Goal: Task Accomplishment & Management: Complete application form

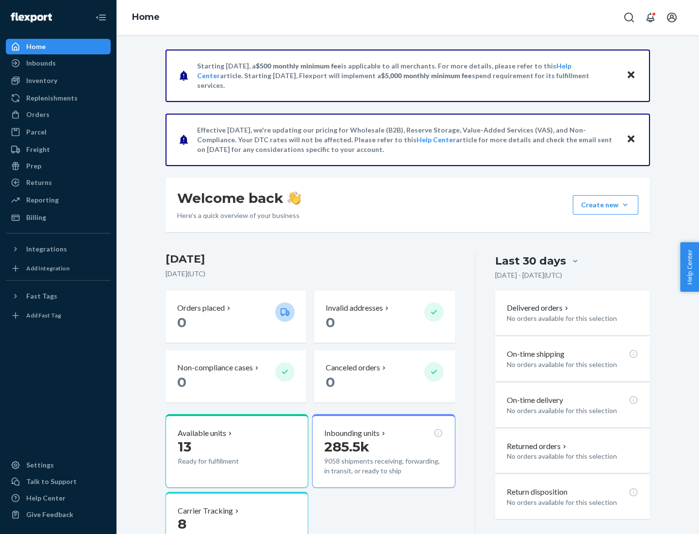
click at [625, 205] on button "Create new Create new inbound Create new order Create new product" at bounding box center [606, 204] width 66 height 19
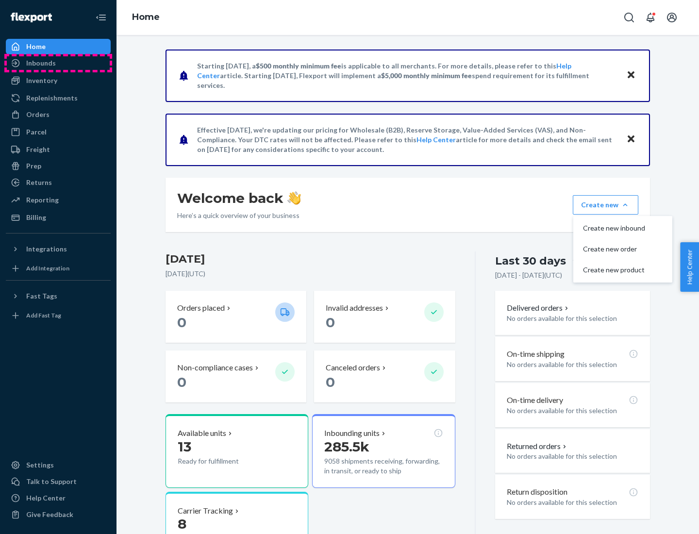
click at [58, 63] on div "Inbounds" at bounding box center [58, 63] width 103 height 14
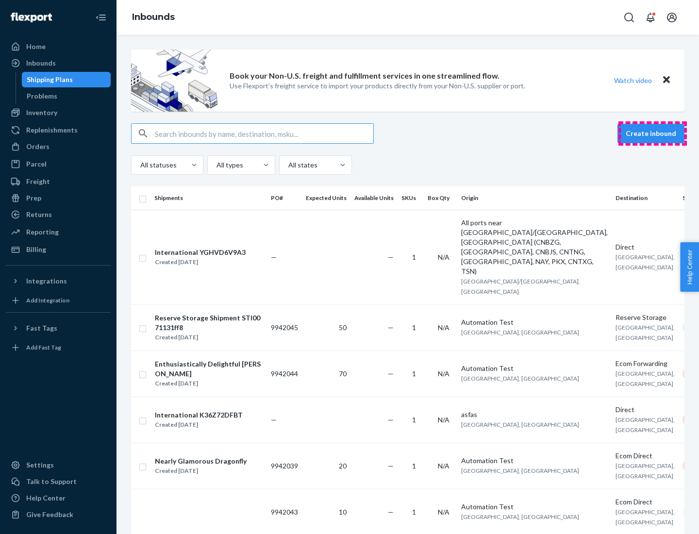
click at [652, 133] on button "Create inbound" at bounding box center [650, 133] width 67 height 19
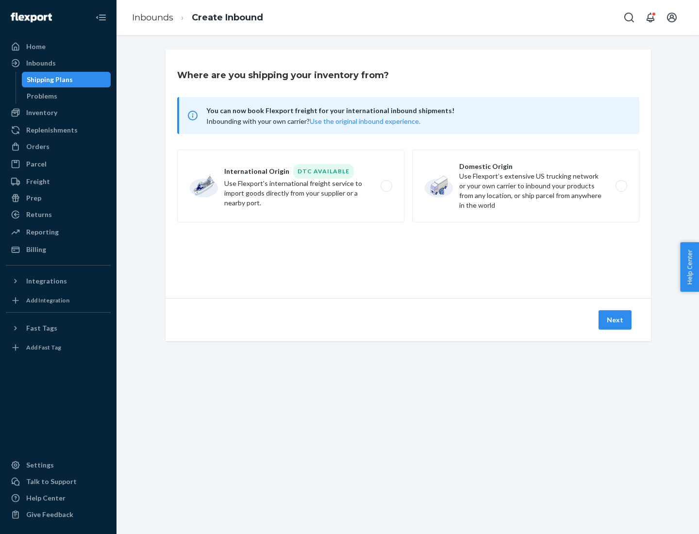
click at [525, 186] on label "Domestic Origin Use Flexport’s extensive US trucking network or your own carrie…" at bounding box center [525, 185] width 227 height 73
click at [621, 186] on input "Domestic Origin Use Flexport’s extensive US trucking network or your own carrie…" at bounding box center [624, 186] width 6 height 6
radio input "true"
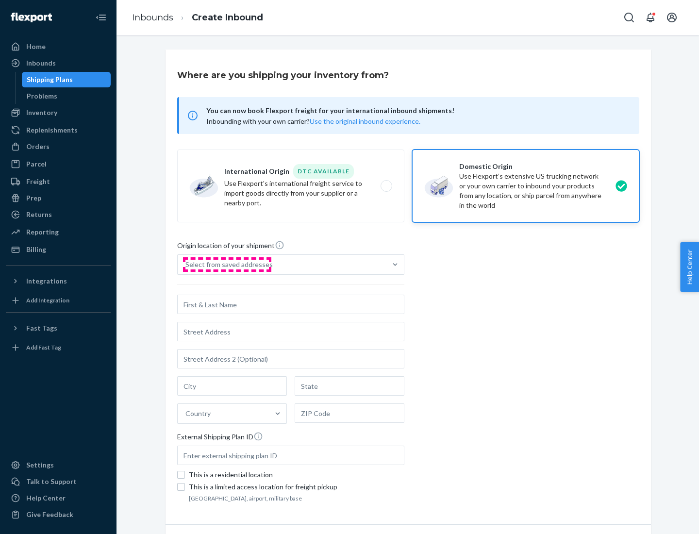
click at [227, 264] on div "Select from saved addresses" at bounding box center [228, 265] width 87 height 10
click at [186, 264] on input "Select from saved addresses" at bounding box center [185, 265] width 1 height 10
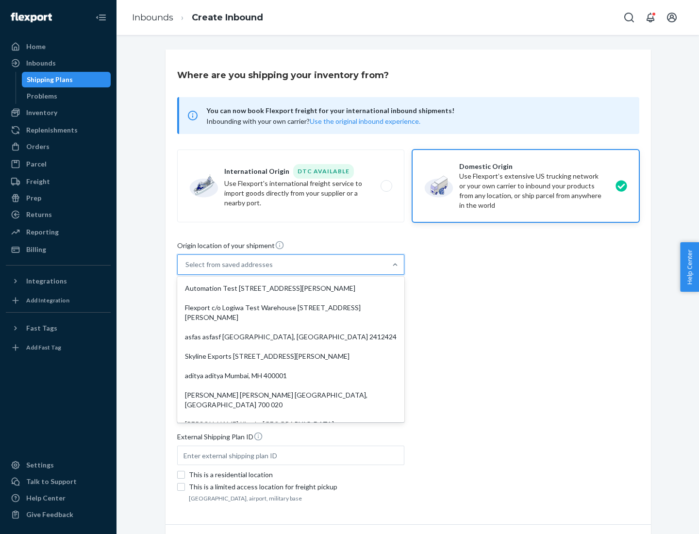
scroll to position [4, 0]
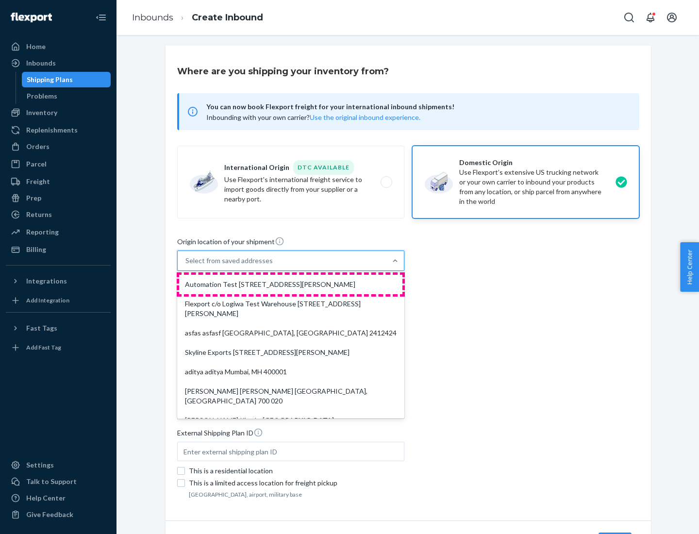
click at [291, 284] on div "Automation Test [STREET_ADDRESS][PERSON_NAME]" at bounding box center [290, 284] width 223 height 19
click at [186, 265] on input "option Automation Test [STREET_ADDRESS][PERSON_NAME]. 9 results available. Use …" at bounding box center [185, 261] width 1 height 10
type input "Automation Test"
type input "9th Floor"
type input "[GEOGRAPHIC_DATA]"
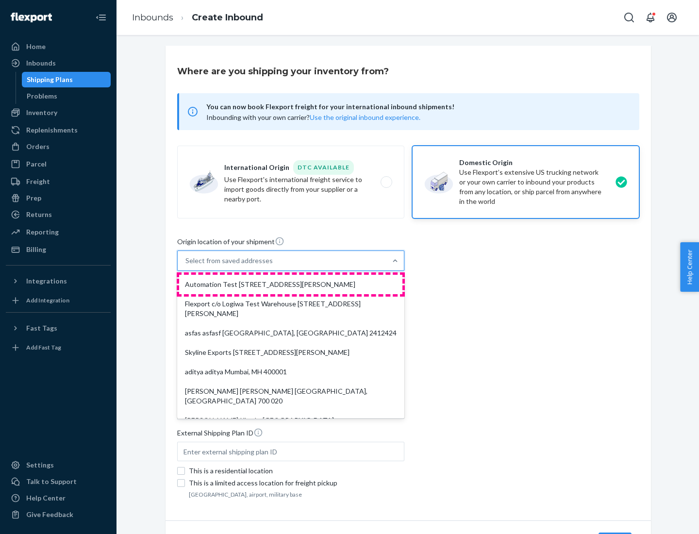
type input "CA"
type input "94104"
type input "[STREET_ADDRESS][PERSON_NAME]"
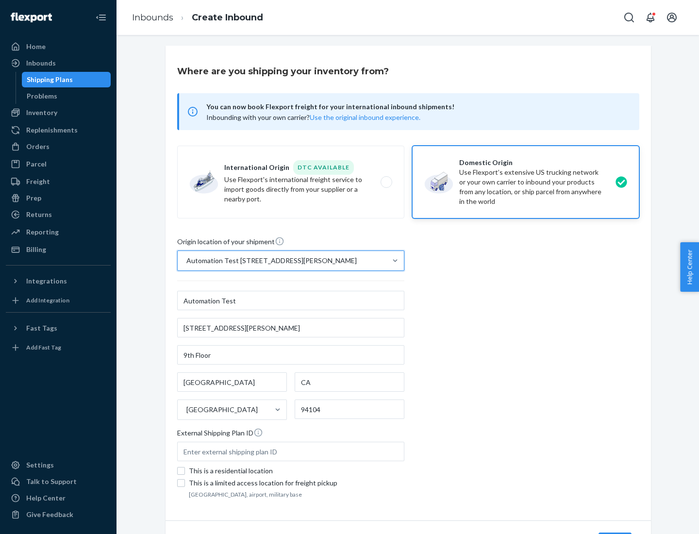
scroll to position [57, 0]
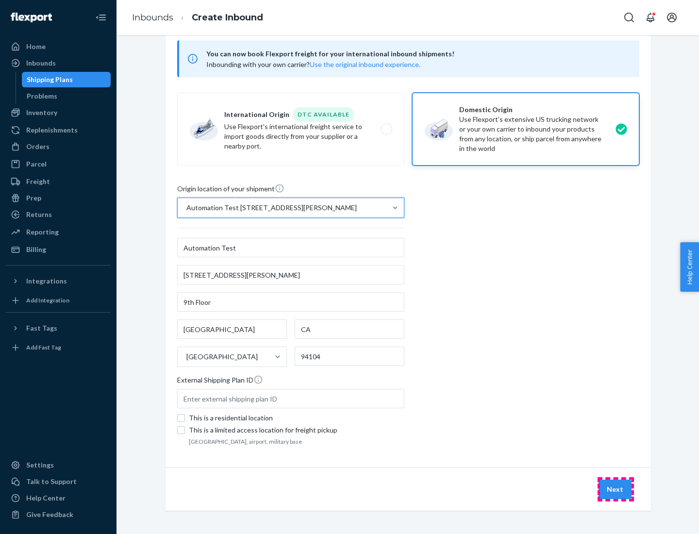
click at [615, 489] on button "Next" at bounding box center [614, 488] width 33 height 19
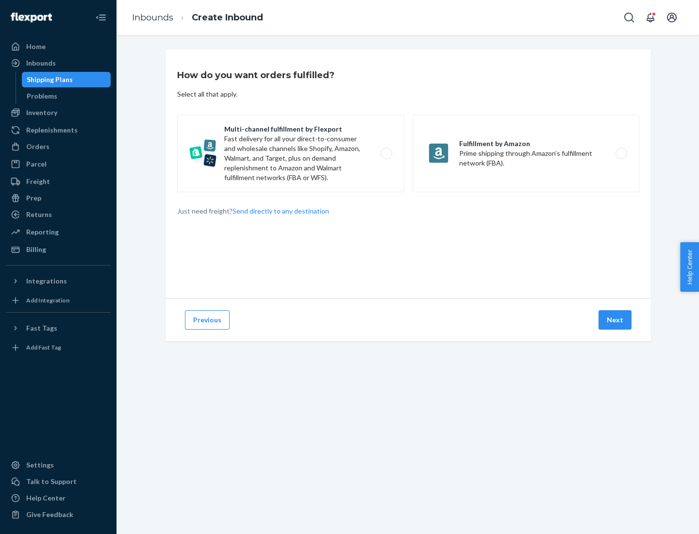
click at [291, 153] on label "Multi-channel fulfillment by Flexport Fast delivery for all your direct-to-cons…" at bounding box center [290, 154] width 227 height 78
click at [386, 153] on input "Multi-channel fulfillment by Flexport Fast delivery for all your direct-to-cons…" at bounding box center [389, 153] width 6 height 6
radio input "true"
click at [615, 320] on button "Next" at bounding box center [614, 319] width 33 height 19
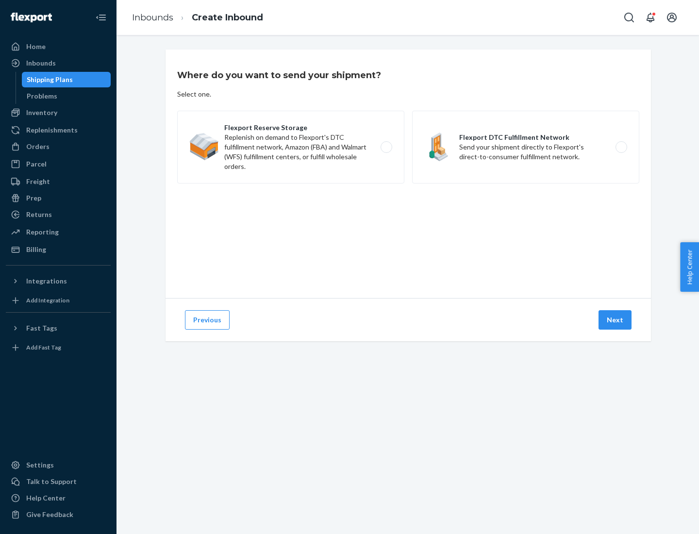
click at [525, 147] on label "Flexport DTC Fulfillment Network Send your shipment directly to Flexport's dire…" at bounding box center [525, 147] width 227 height 73
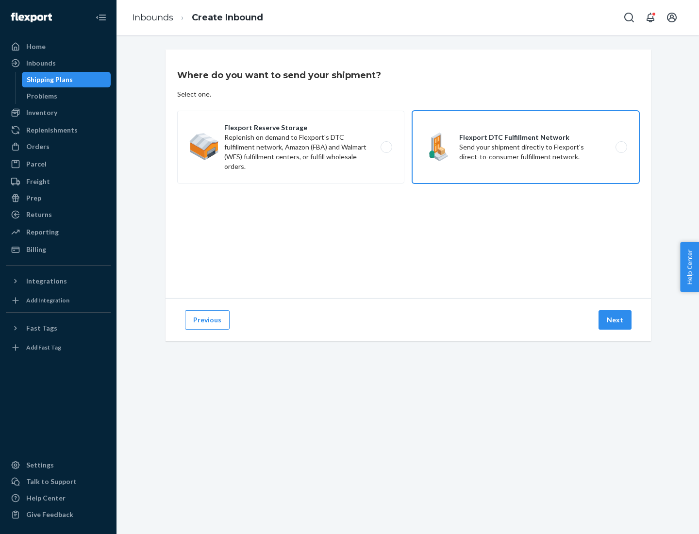
click at [621, 147] on input "Flexport DTC Fulfillment Network Send your shipment directly to Flexport's dire…" at bounding box center [624, 147] width 6 height 6
radio input "true"
click at [615, 320] on button "Next" at bounding box center [614, 319] width 33 height 19
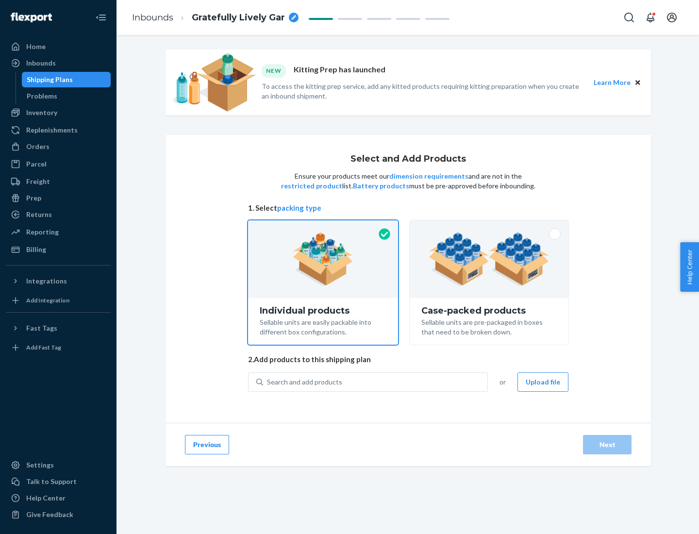
click at [489, 259] on img at bounding box center [488, 258] width 121 height 53
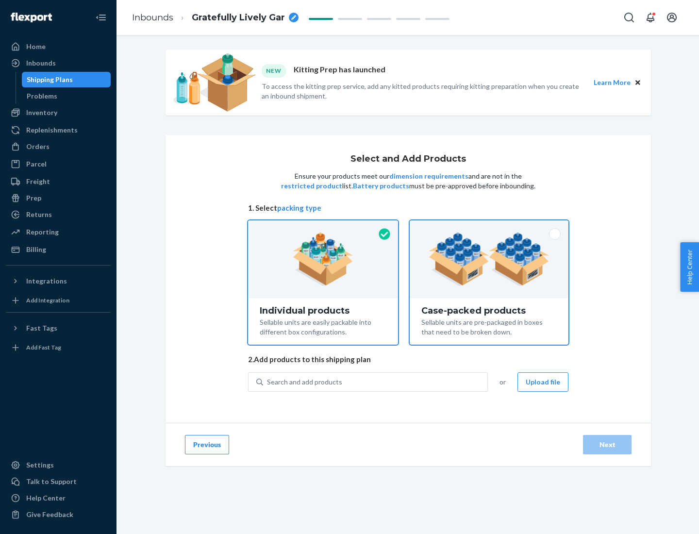
click at [489, 227] on input "Case-packed products Sellable units are pre-packaged in boxes that need to be b…" at bounding box center [489, 223] width 6 height 6
radio input "true"
radio input "false"
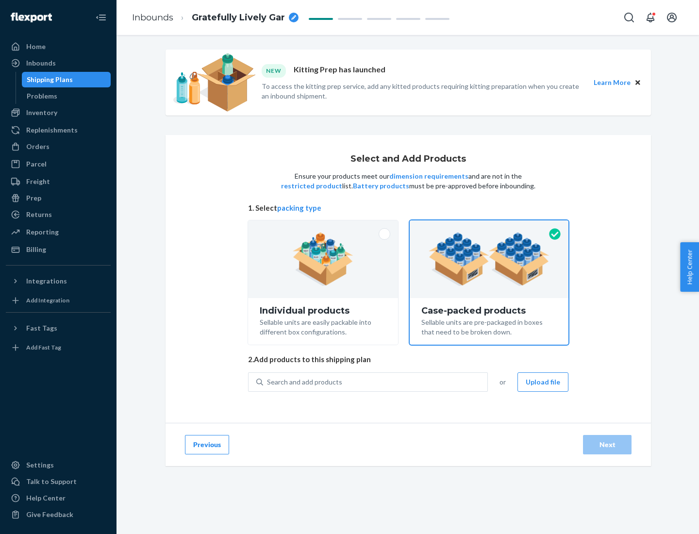
click at [376, 381] on div "Search and add products" at bounding box center [375, 381] width 224 height 17
click at [268, 381] on input "Search and add products" at bounding box center [267, 382] width 1 height 10
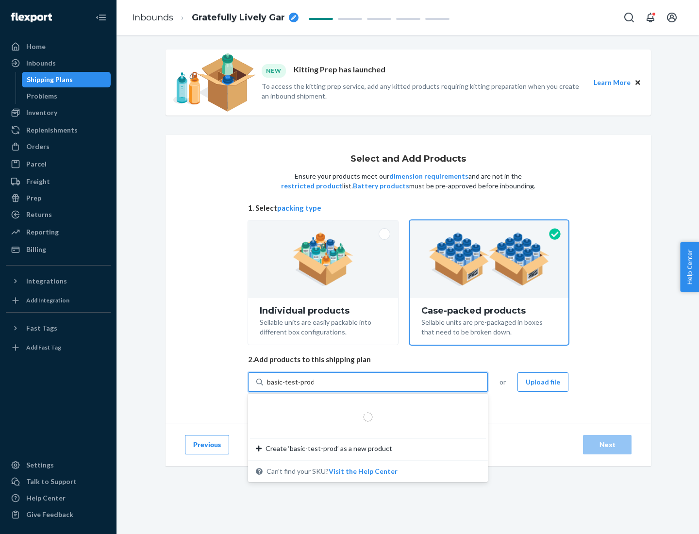
type input "basic-test-product-1"
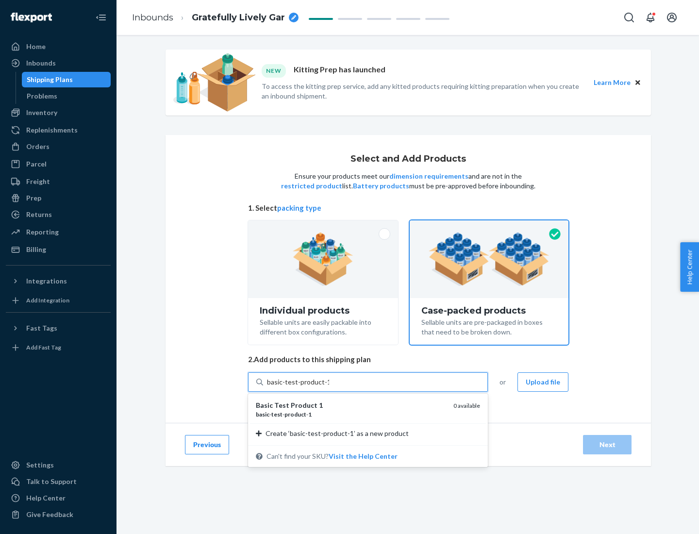
click at [351, 414] on div "basic - test - product - 1" at bounding box center [351, 414] width 190 height 8
click at [329, 387] on input "basic-test-product-1" at bounding box center [298, 382] width 62 height 10
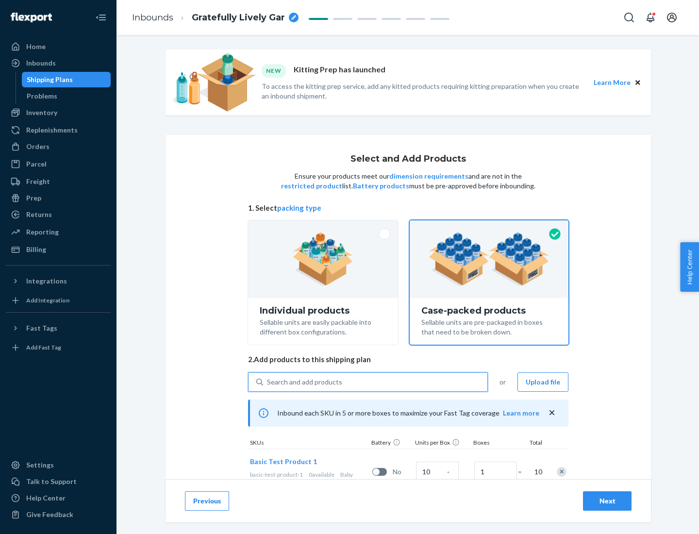
scroll to position [35, 0]
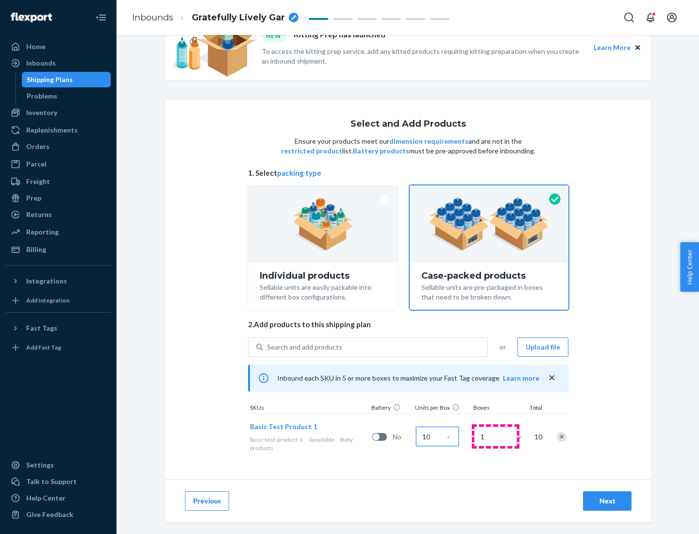
type input "10"
type input "7"
click at [607, 501] on div "Next" at bounding box center [607, 501] width 32 height 10
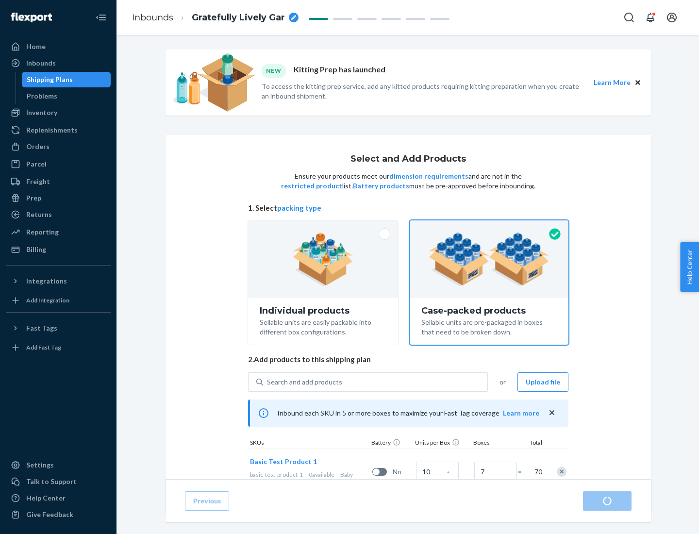
radio input "true"
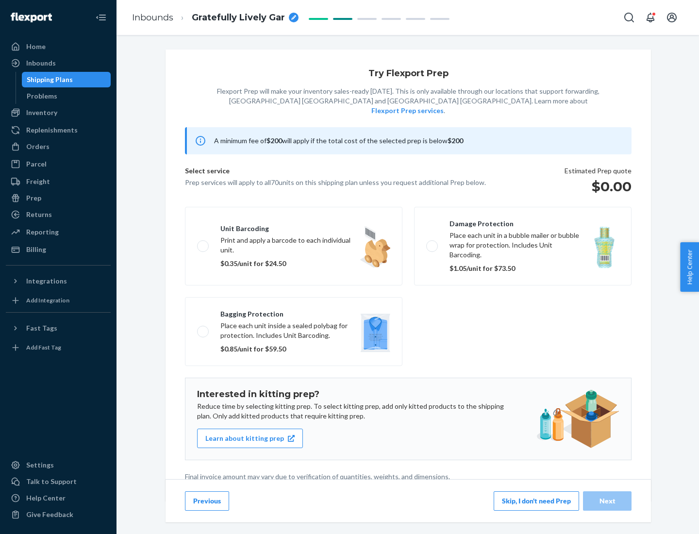
scroll to position [2, 0]
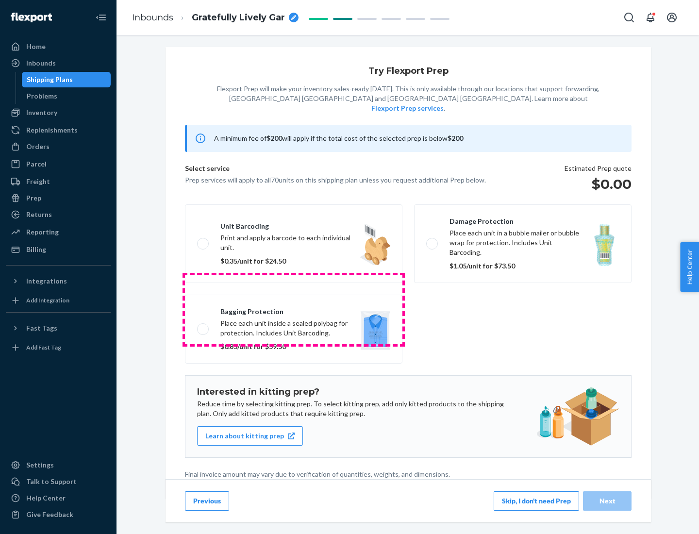
click at [294, 309] on label "Bagging protection Place each unit inside a sealed polybag for protection. Incl…" at bounding box center [293, 329] width 217 height 69
click at [203, 326] on input "Bagging protection Place each unit inside a sealed polybag for protection. Incl…" at bounding box center [200, 329] width 6 height 6
checkbox input "true"
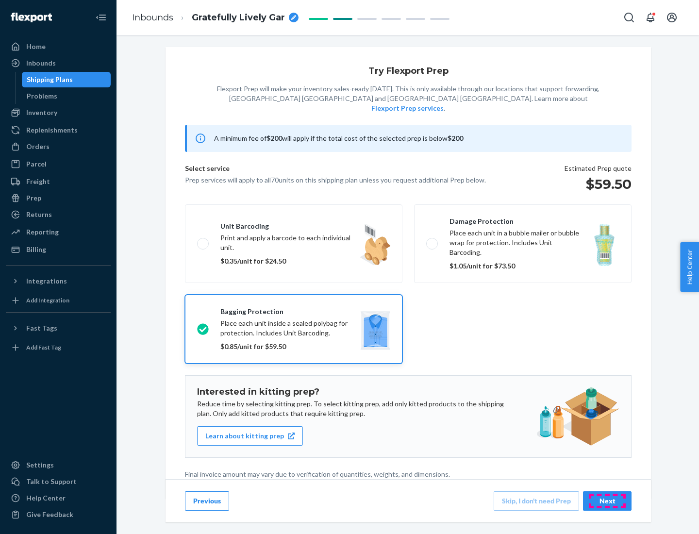
click at [607, 500] on div "Next" at bounding box center [607, 501] width 32 height 10
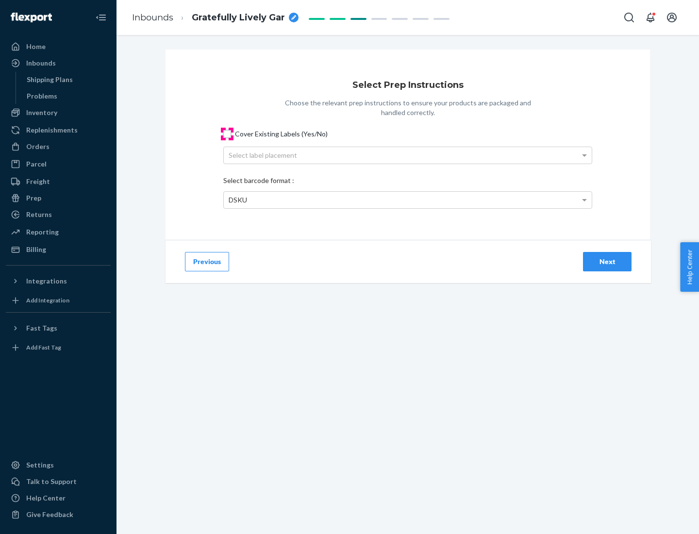
click at [227, 133] on input "Cover Existing Labels (Yes/No)" at bounding box center [227, 134] width 8 height 8
checkbox input "true"
click at [408, 155] on div "Select label placement" at bounding box center [408, 155] width 368 height 16
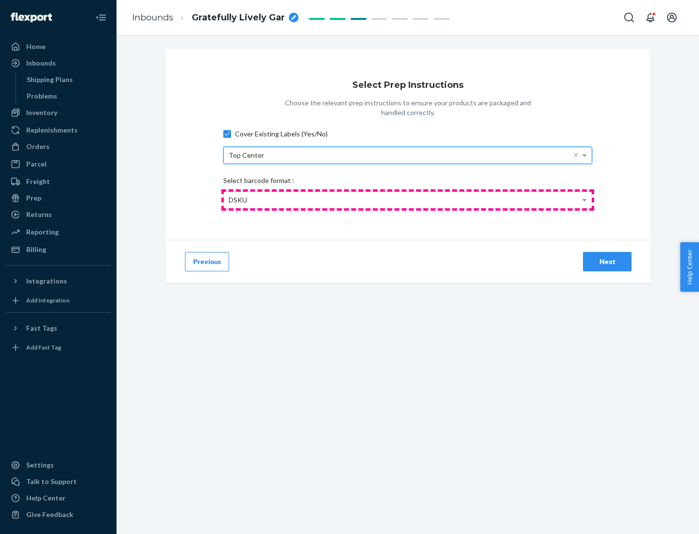
click at [408, 199] on div "DSKU" at bounding box center [408, 200] width 368 height 16
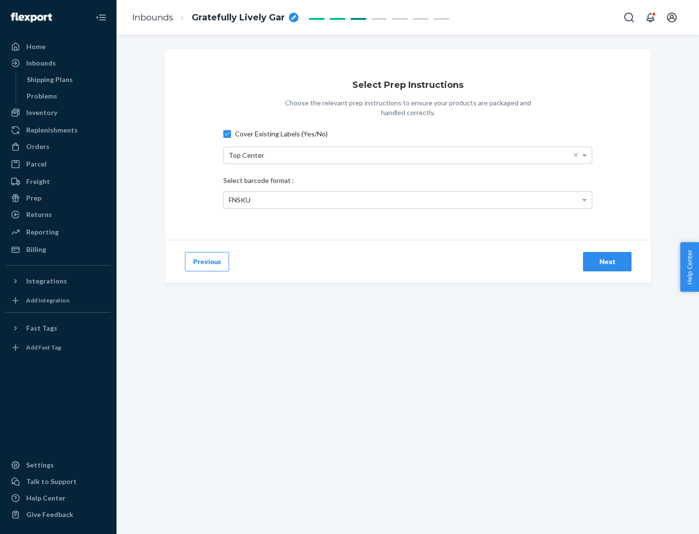
click at [607, 261] on div "Next" at bounding box center [607, 262] width 32 height 10
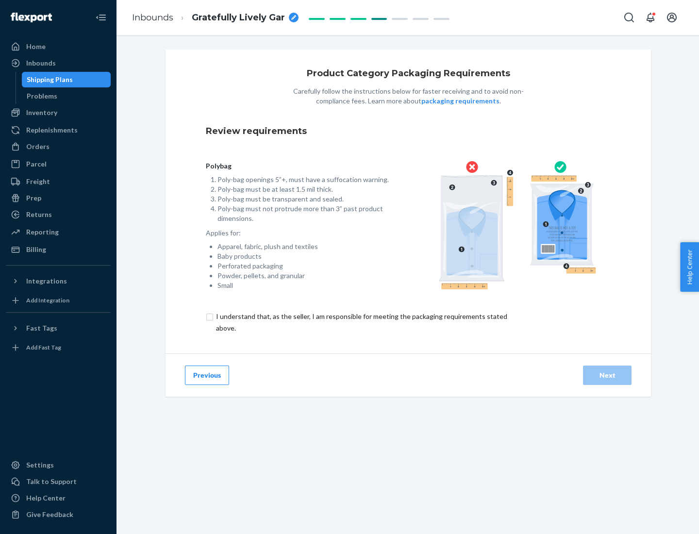
click at [361, 322] on input "checkbox" at bounding box center [367, 322] width 323 height 23
checkbox input "true"
click at [607, 375] on div "Next" at bounding box center [607, 375] width 32 height 10
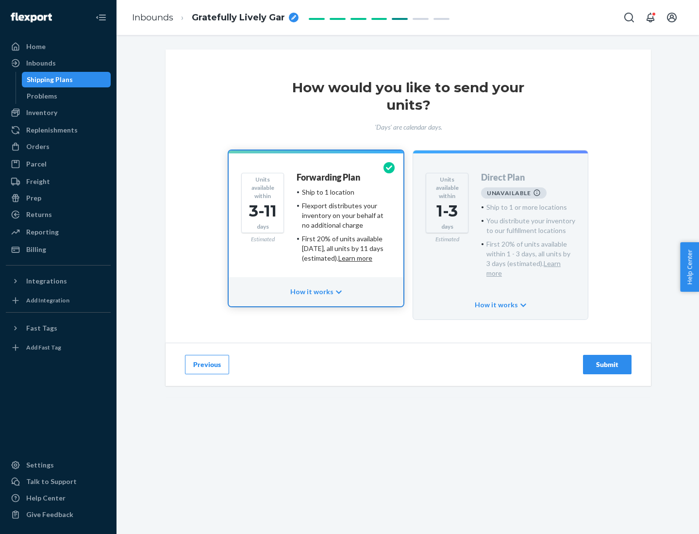
click at [329, 177] on h4 "Forwarding Plan" at bounding box center [328, 178] width 64 height 10
click at [607, 360] on div "Submit" at bounding box center [607, 365] width 32 height 10
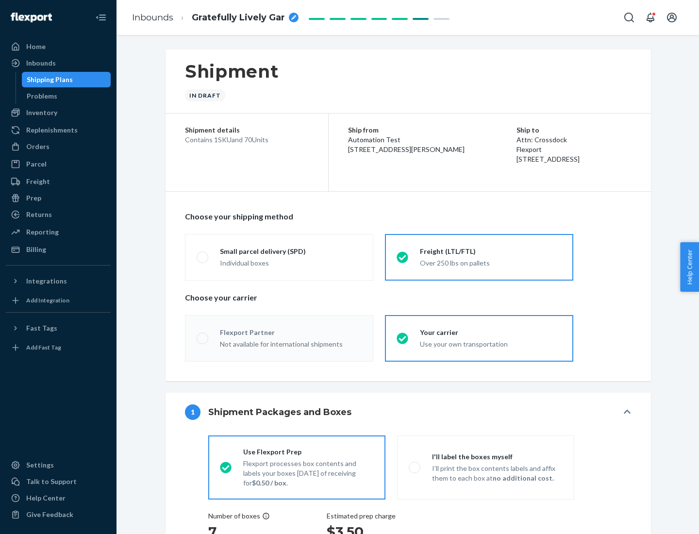
radio input "true"
radio input "false"
radio input "true"
radio input "false"
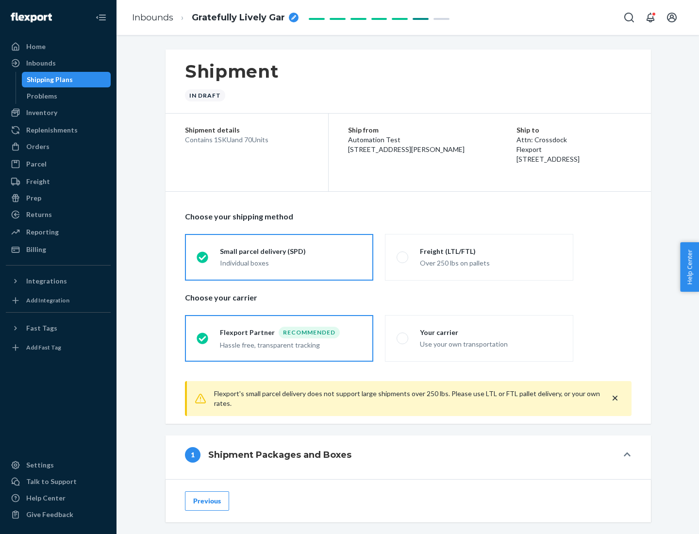
click at [479, 257] on div "Over 250 lbs on pallets" at bounding box center [491, 262] width 142 height 12
click at [403, 257] on input "Freight (LTL/FTL) Over 250 lbs on pallets" at bounding box center [399, 257] width 6 height 6
radio input "true"
radio input "false"
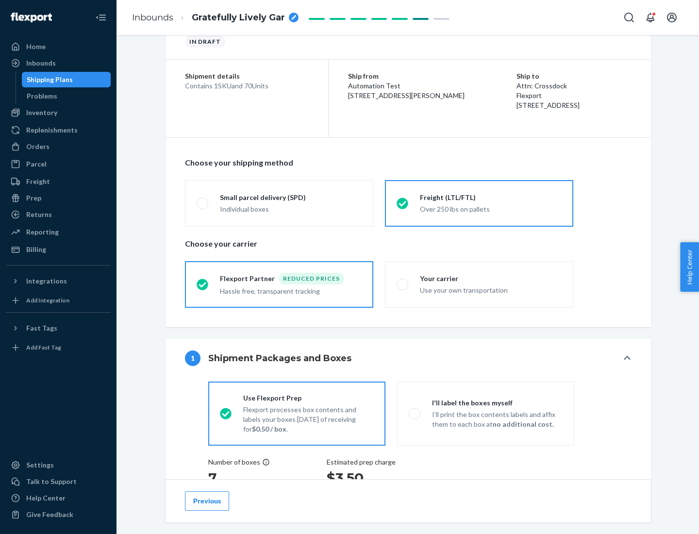
click at [279, 284] on div "Hassle free, transparent tracking" at bounding box center [291, 290] width 142 height 12
click at [203, 284] on input "Flexport Partner Reduced prices Hassle free, transparent tracking" at bounding box center [200, 284] width 6 height 6
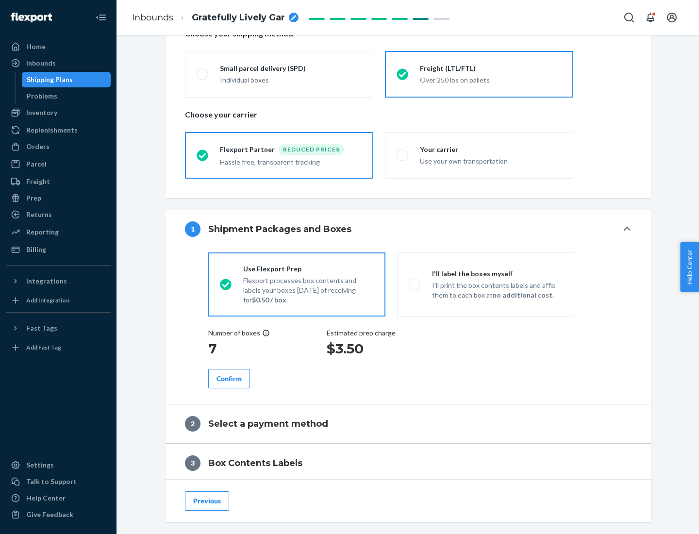
click at [485, 284] on p "I’ll print the box contents labels and affix them to each box at no additional …" at bounding box center [497, 289] width 131 height 19
click at [415, 284] on input "I'll label the boxes myself I’ll print the box contents labels and affix them t…" at bounding box center [412, 284] width 6 height 6
radio input "true"
radio input "false"
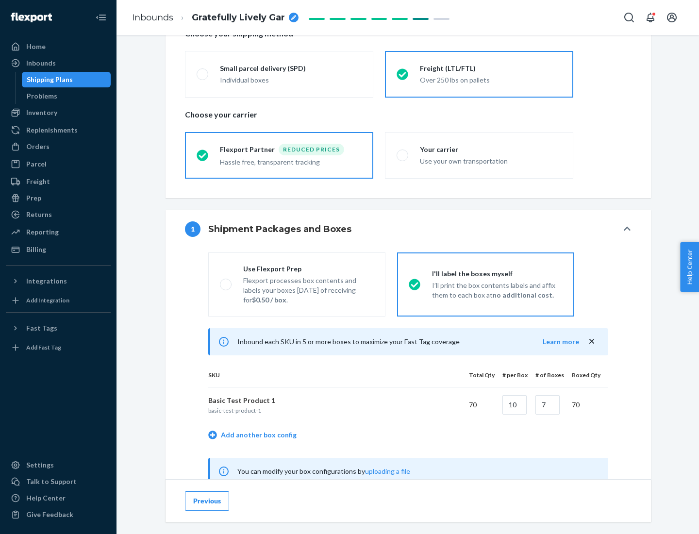
scroll to position [303, 0]
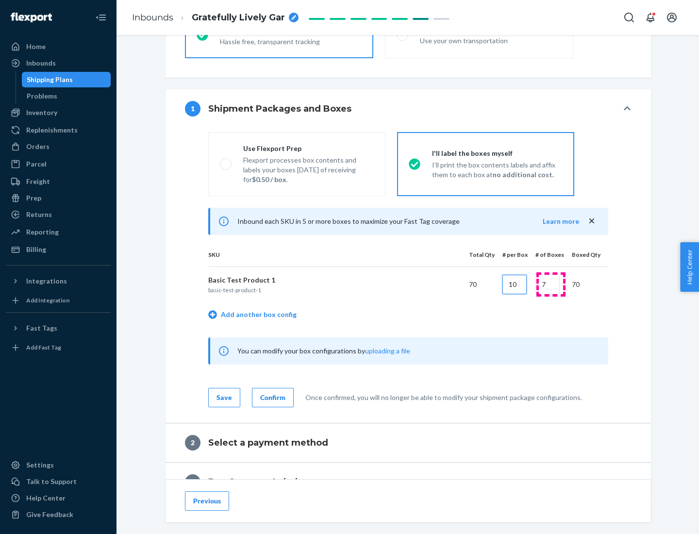
type input "10"
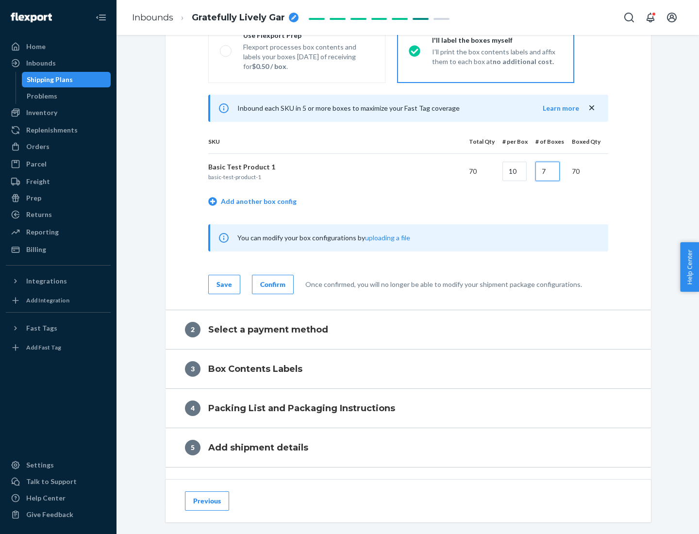
type input "7"
click at [271, 284] on div "Confirm" at bounding box center [272, 284] width 25 height 10
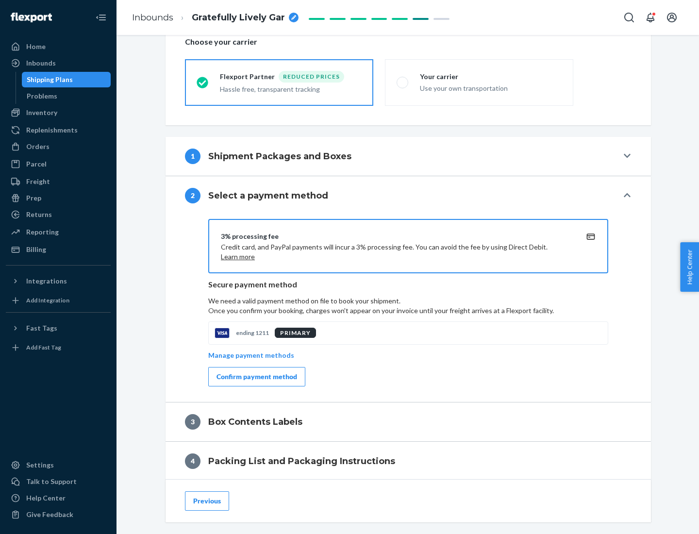
scroll to position [348, 0]
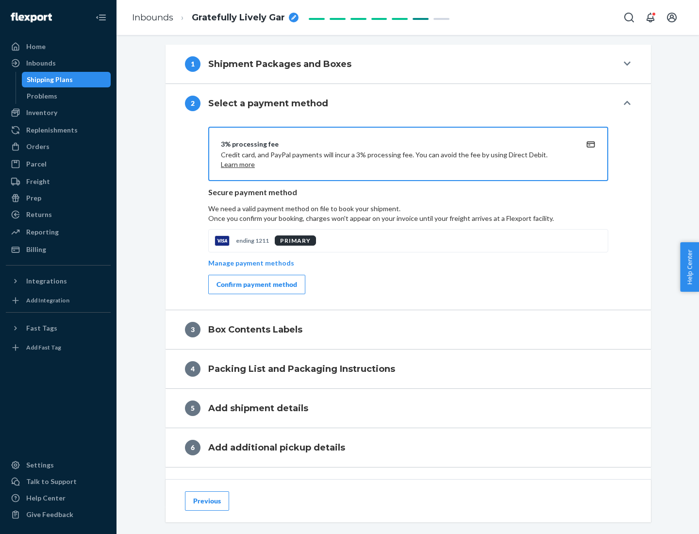
click at [256, 284] on div "Confirm payment method" at bounding box center [256, 284] width 81 height 10
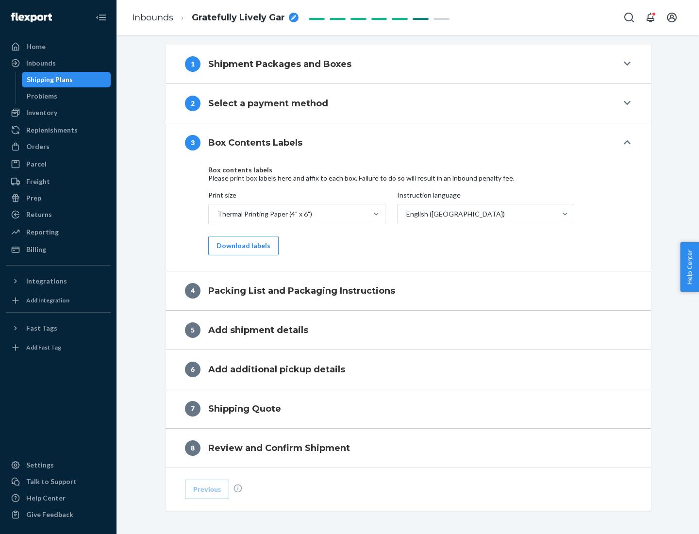
scroll to position [309, 0]
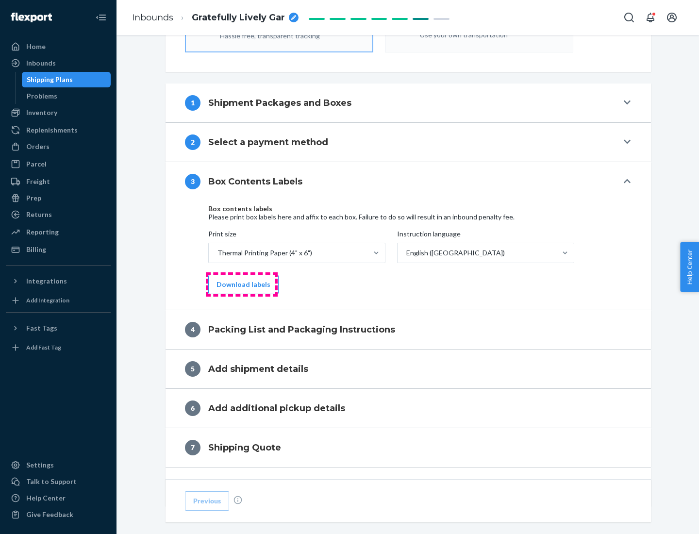
click at [241, 284] on button "Download labels" at bounding box center [243, 284] width 70 height 19
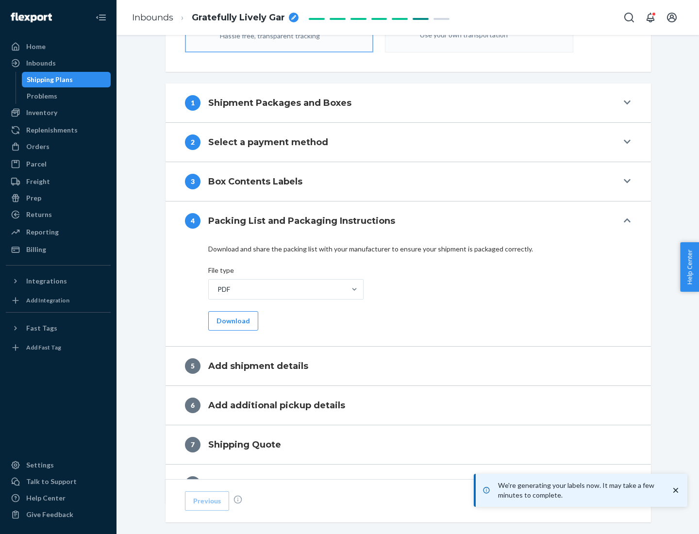
scroll to position [345, 0]
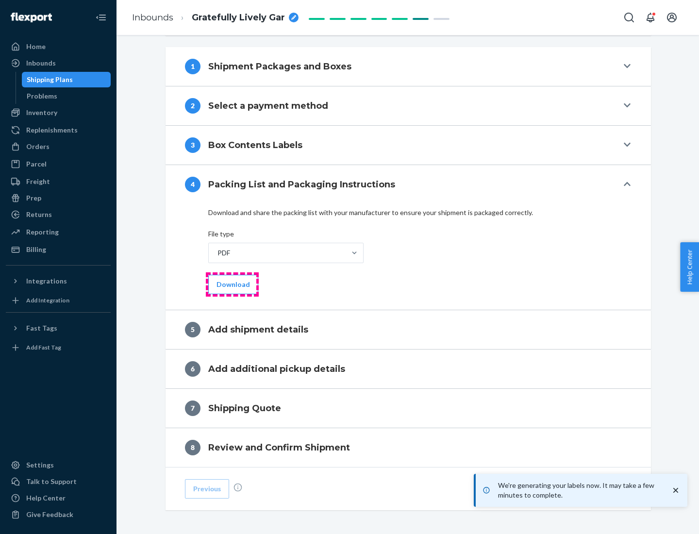
click at [232, 284] on button "Download" at bounding box center [233, 284] width 50 height 19
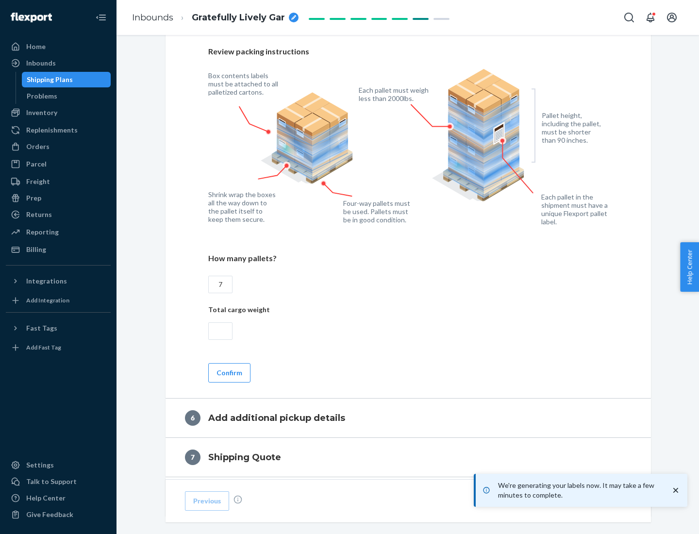
scroll to position [669, 0]
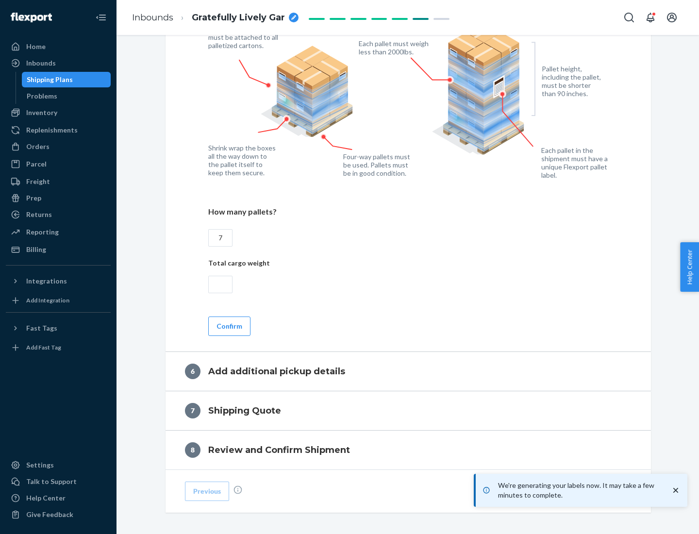
type input "7"
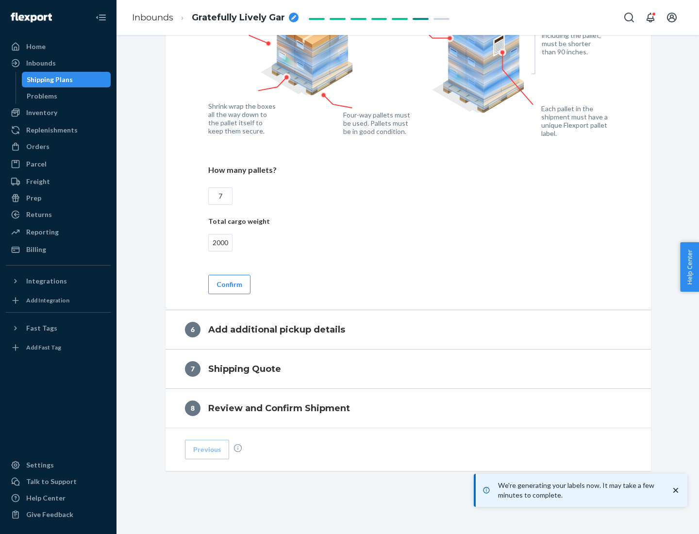
type input "2000"
click at [229, 284] on button "Confirm" at bounding box center [229, 284] width 42 height 19
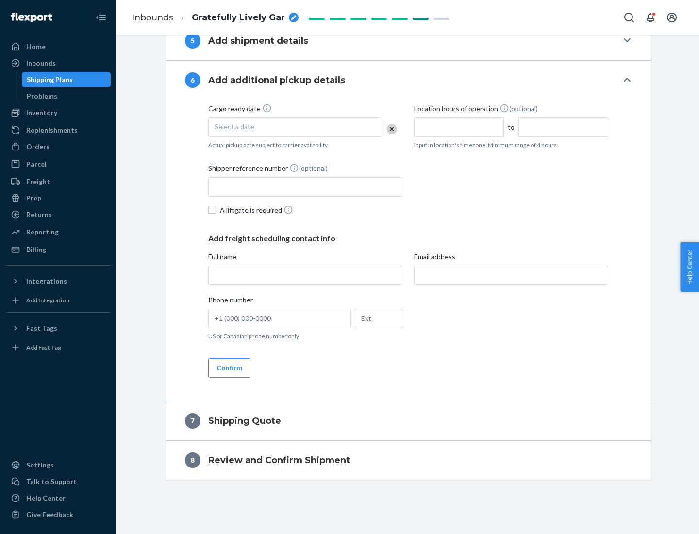
scroll to position [371, 0]
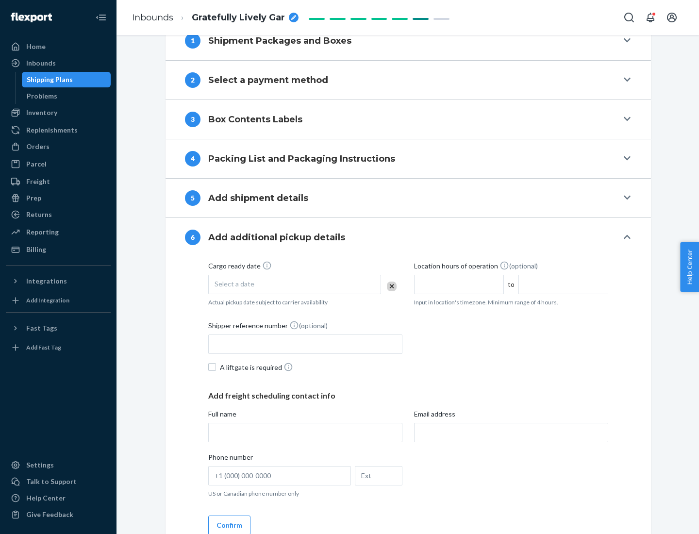
click at [295, 284] on div "Select a date" at bounding box center [294, 284] width 173 height 19
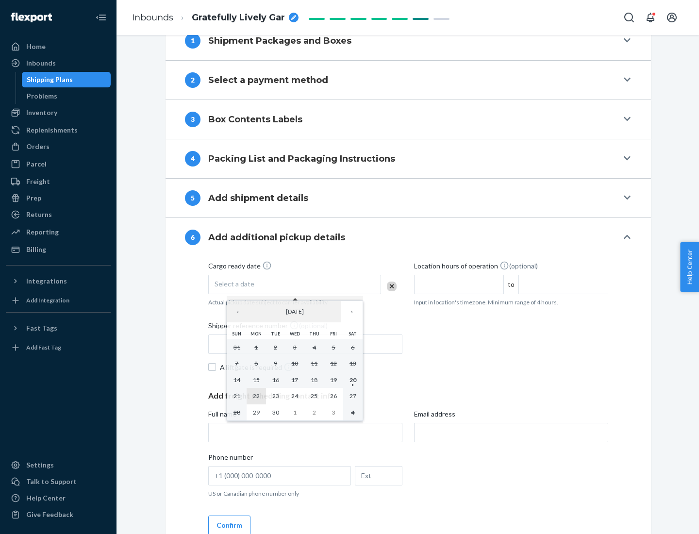
click at [256, 395] on abbr "22" at bounding box center [256, 395] width 7 height 7
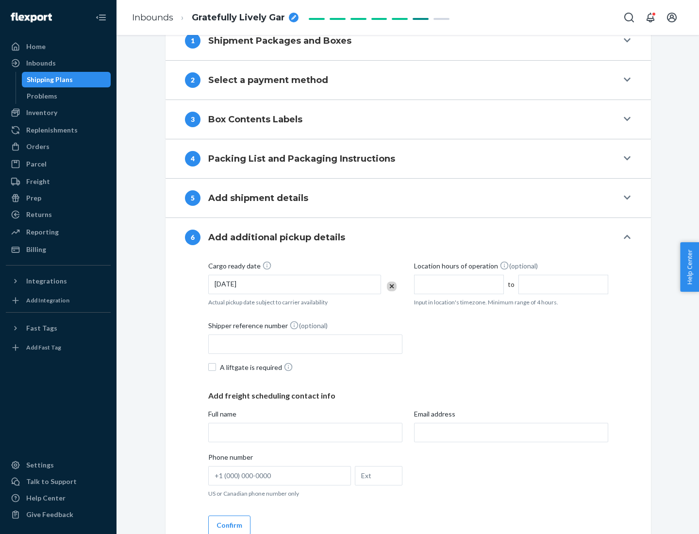
scroll to position [519, 0]
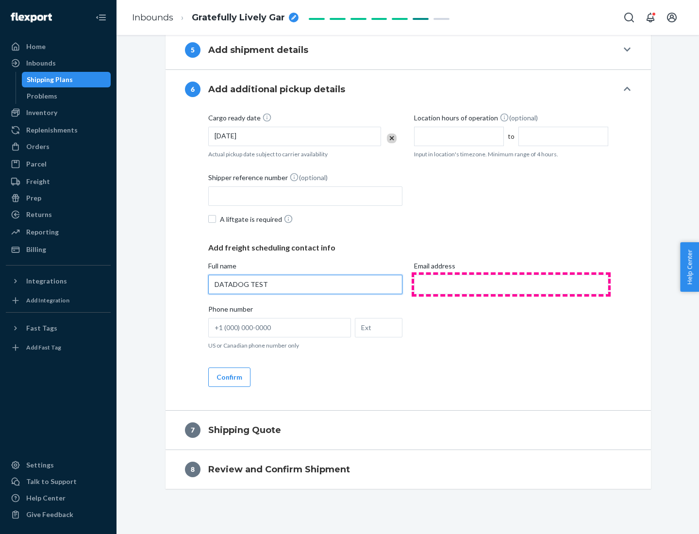
type input "DATADOG TEST"
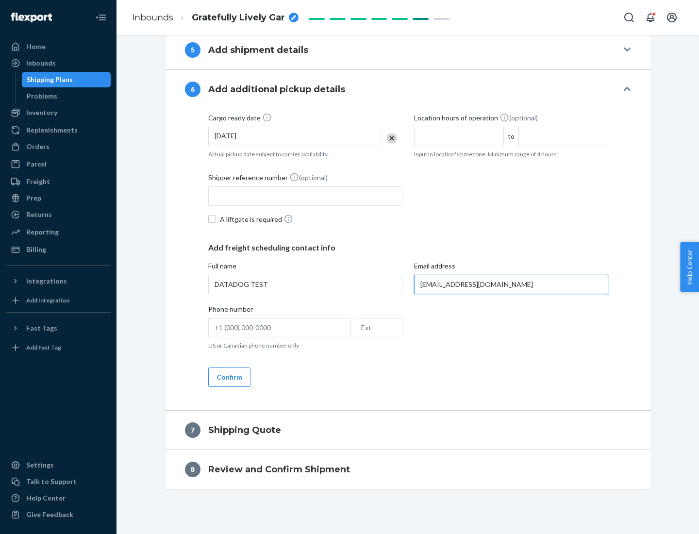
scroll to position [528, 0]
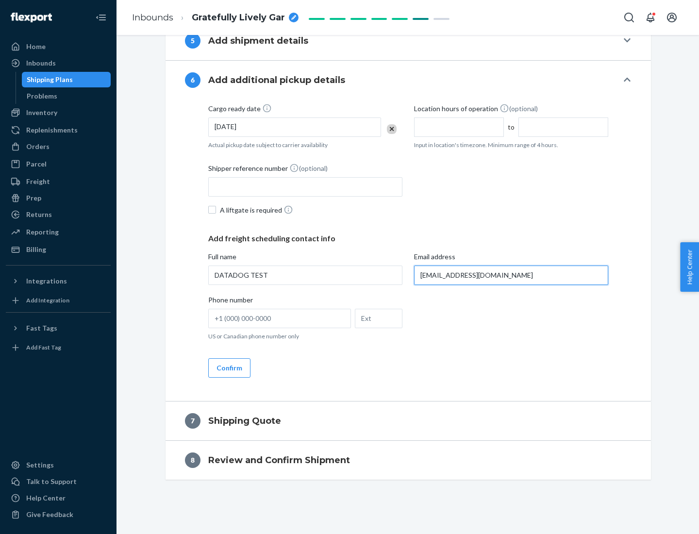
type input "[EMAIL_ADDRESS][DOMAIN_NAME]"
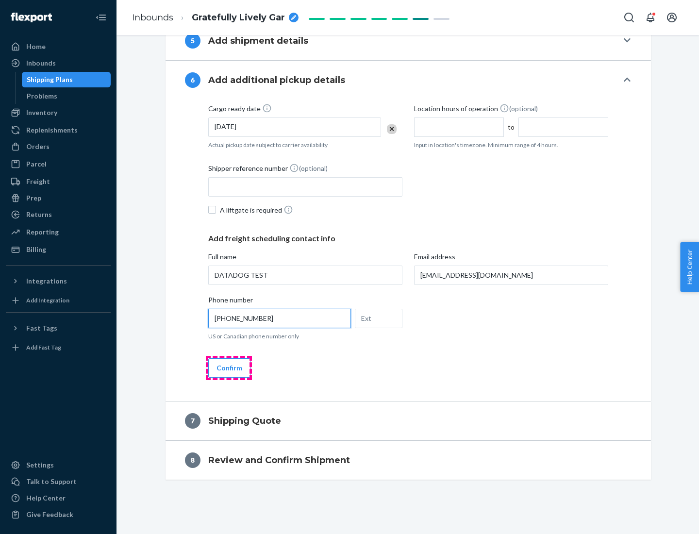
type input "[PHONE_NUMBER]"
click at [229, 367] on button "Confirm" at bounding box center [229, 367] width 42 height 19
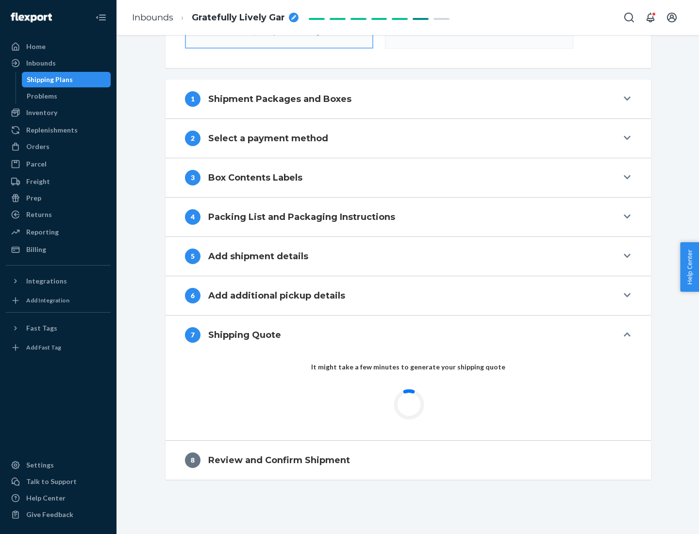
scroll to position [348, 0]
